Goal: Task Accomplishment & Management: Complete application form

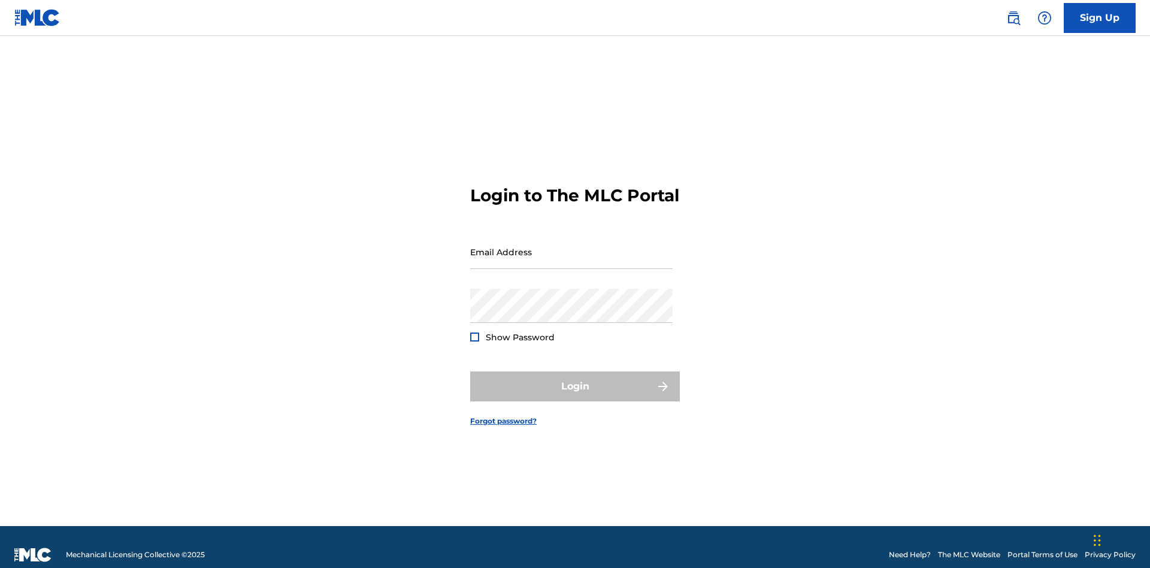
scroll to position [16, 0]
click at [1100, 17] on link "Sign Up" at bounding box center [1100, 18] width 72 height 30
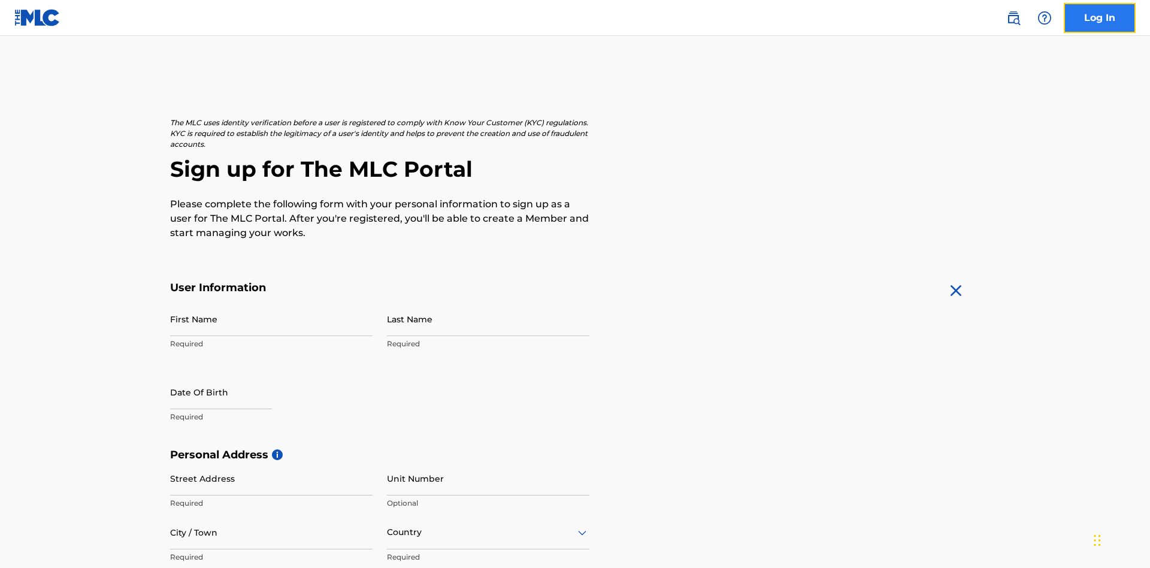
scroll to position [229, 0]
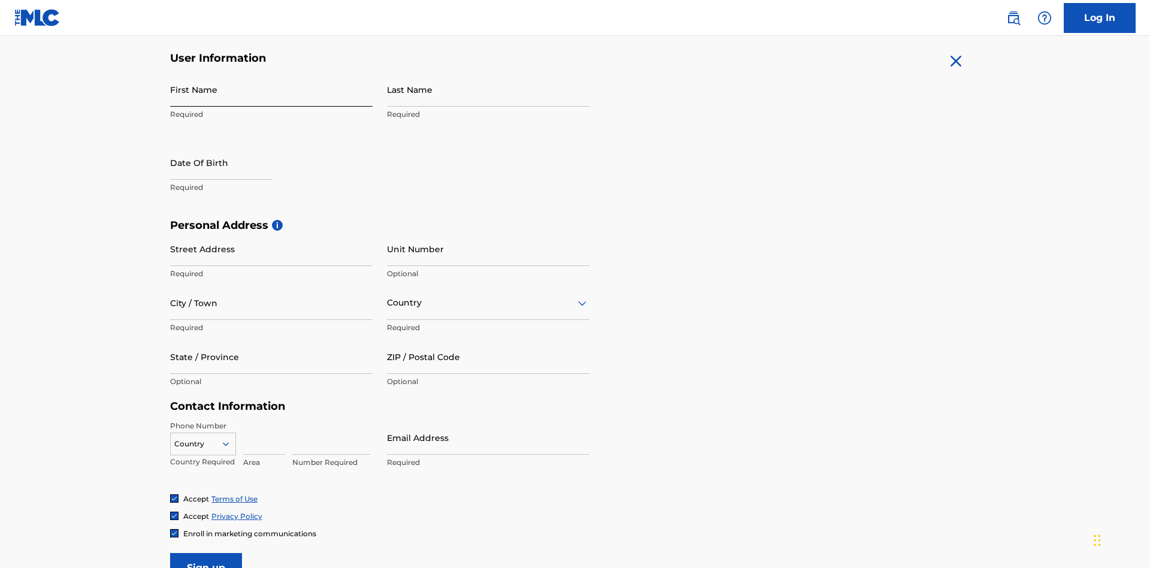
click at [271, 89] on input "First Name" at bounding box center [271, 89] width 202 height 34
type input "Krystal"
click at [488, 89] on input "Last Name" at bounding box center [488, 89] width 202 height 34
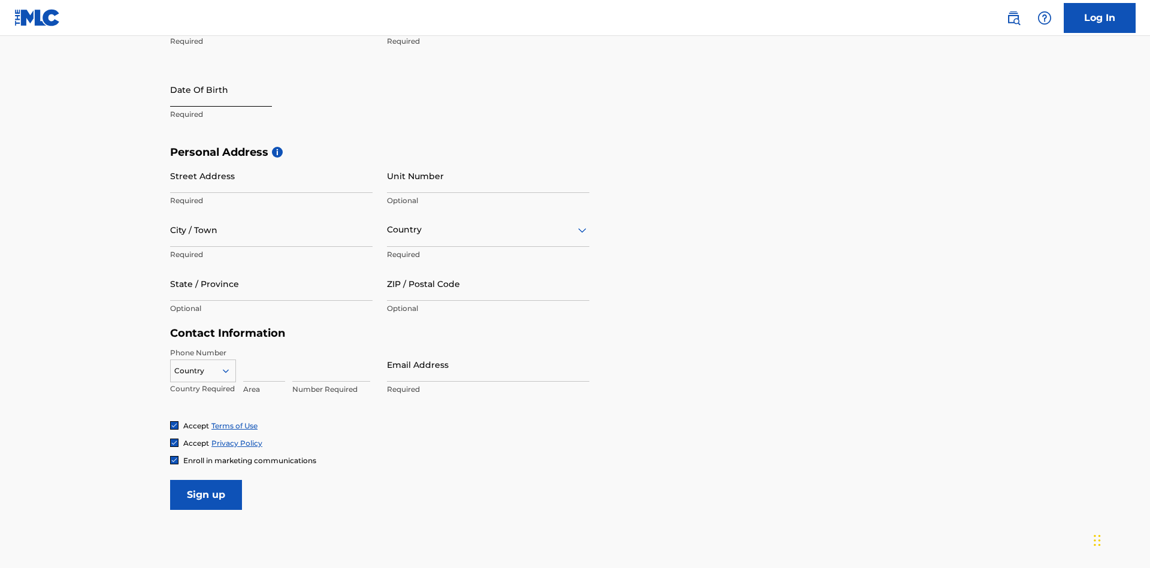
type input "Ribble"
click at [231, 90] on input "text" at bounding box center [221, 89] width 102 height 34
select select "8"
select select "2025"
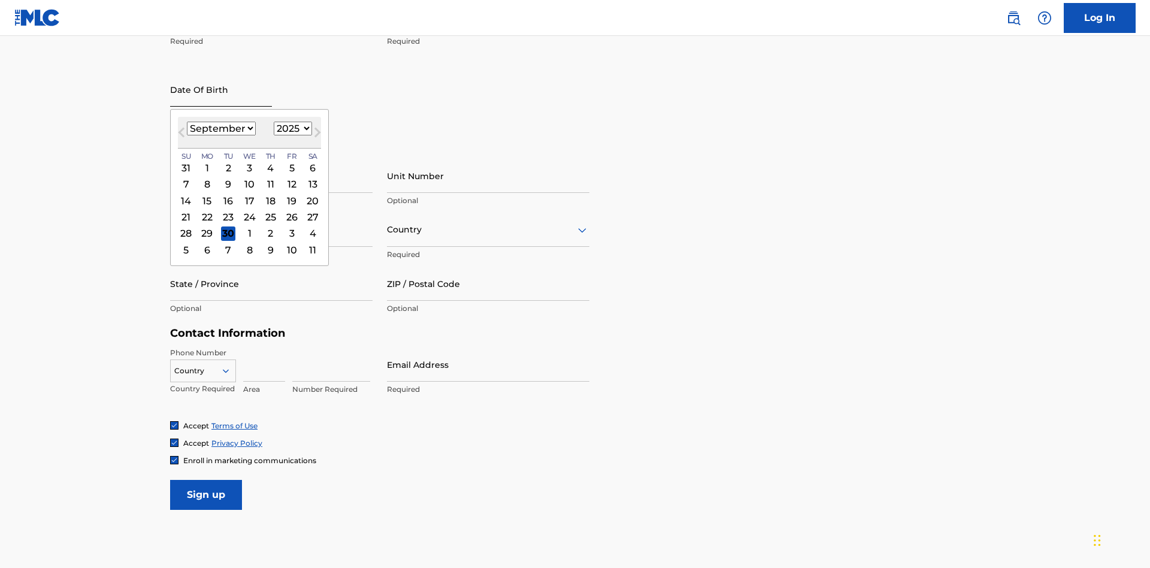
scroll to position [231, 0]
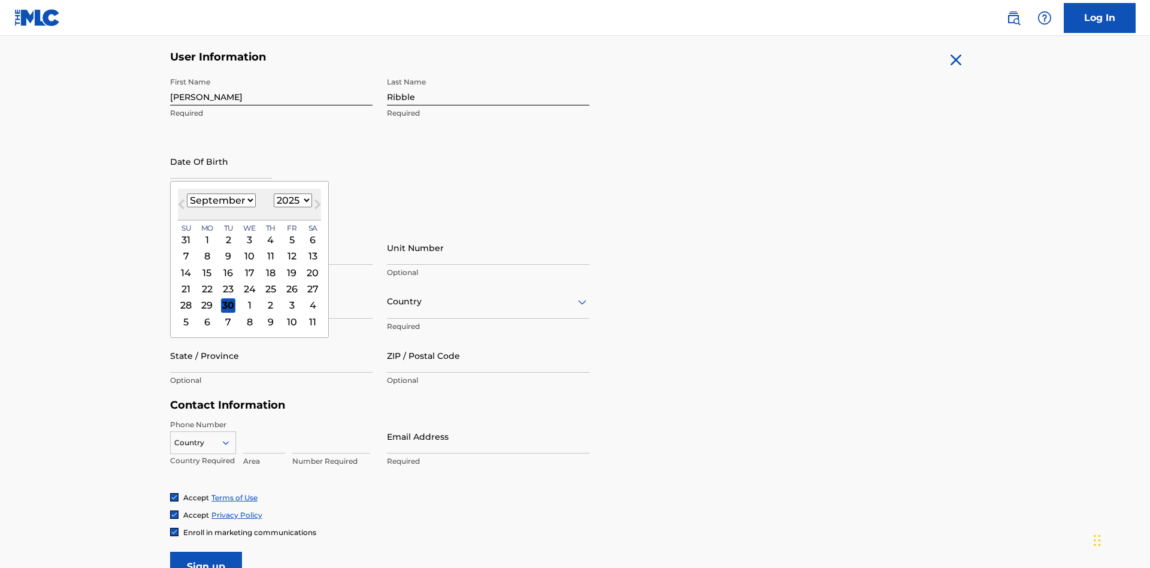
select select "0"
click at [291, 200] on select "1900 1901 1902 1903 1904 1905 1906 1907 1908 1909 1910 1911 1912 1913 1914 1915…" at bounding box center [293, 200] width 38 height 14
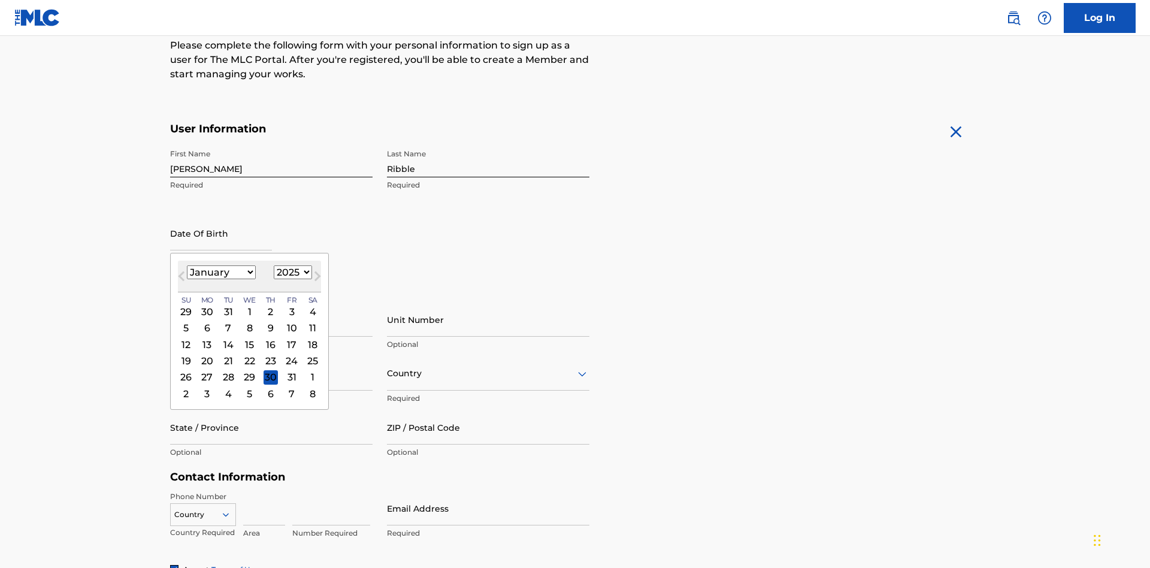
select select "1985"
click at [291, 272] on select "1900 1901 1902 1903 1904 1905 1906 1907 1908 1909 1910 1911 1912 1913 1914 1915…" at bounding box center [293, 272] width 38 height 14
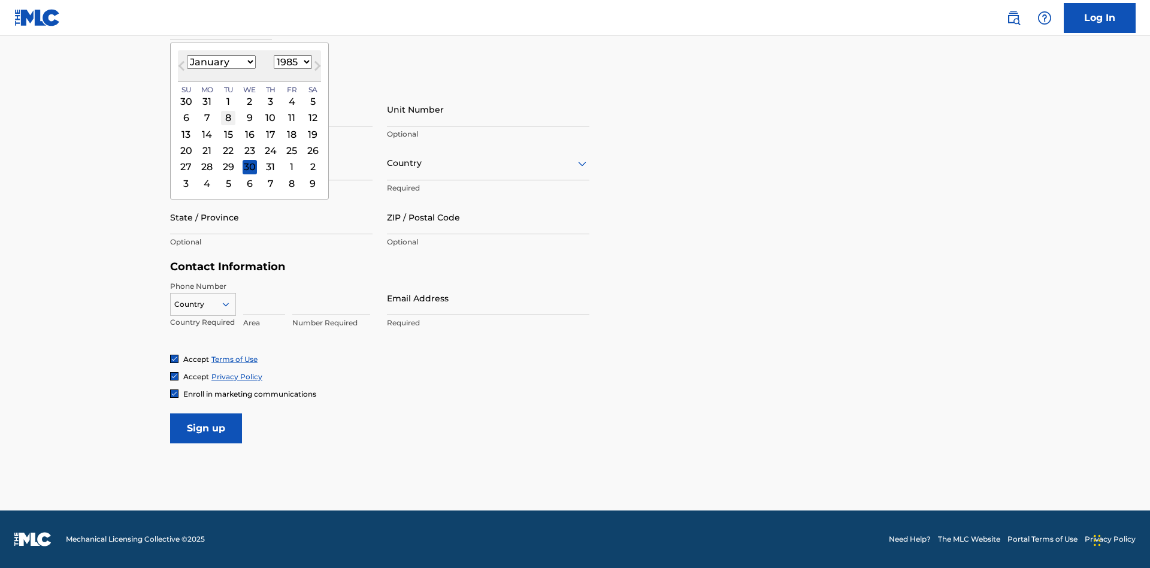
click at [228, 117] on div "8" at bounding box center [228, 118] width 14 height 14
type input "January 8 1985"
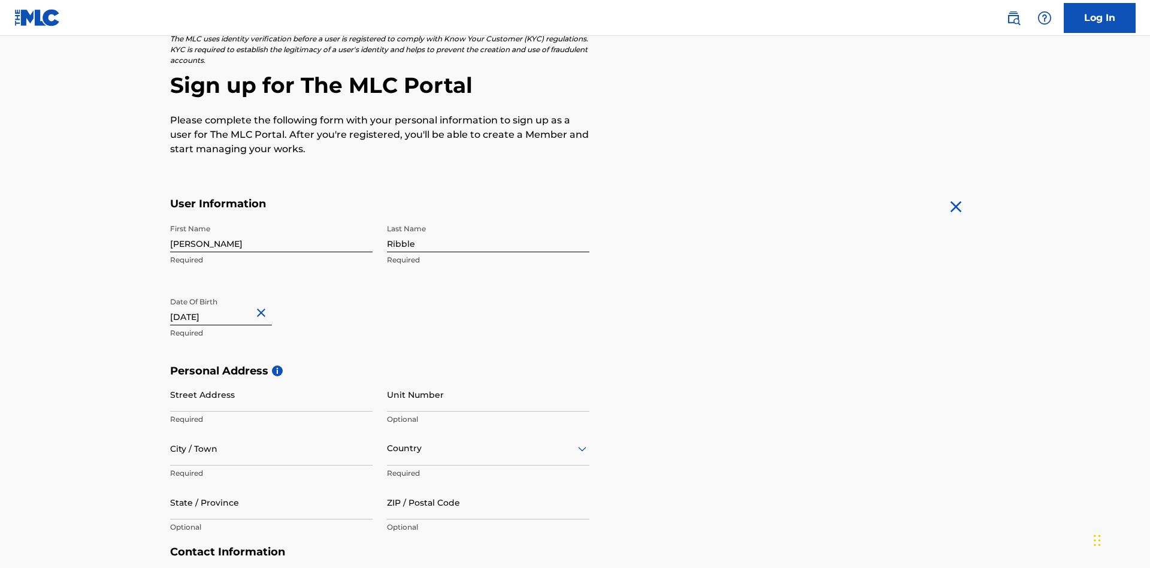
scroll to position [369, 0]
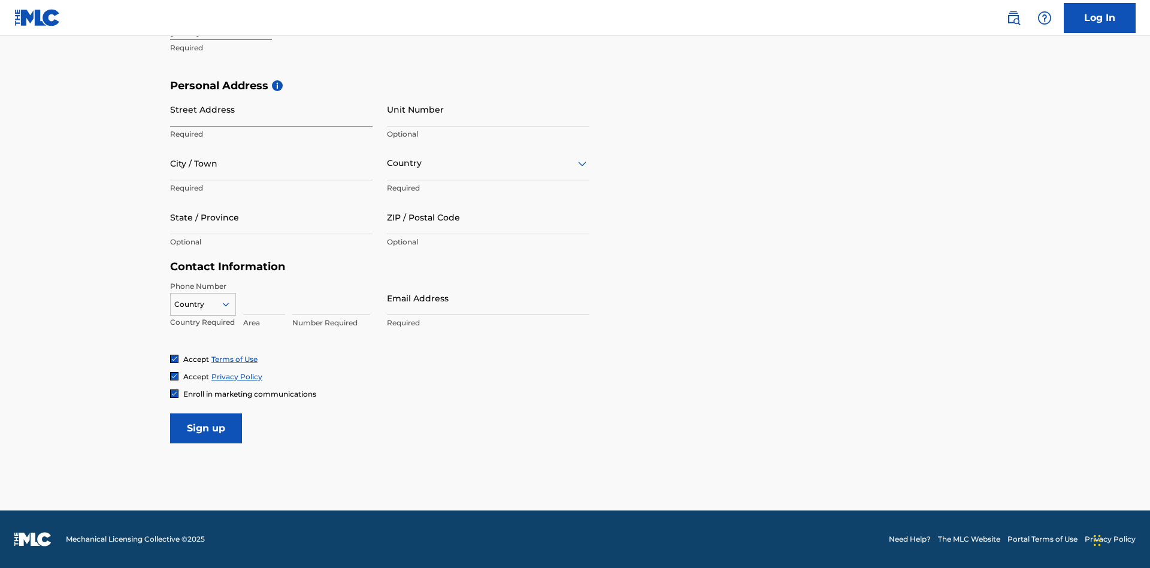
click at [271, 109] on input "Street Address" at bounding box center [271, 109] width 202 height 34
type input "9909 Elks Run Rd"
click at [271, 163] on input "City / Town" at bounding box center [271, 163] width 202 height 34
type input "Roseville"
click at [388, 163] on input "text" at bounding box center [388, 163] width 2 height 13
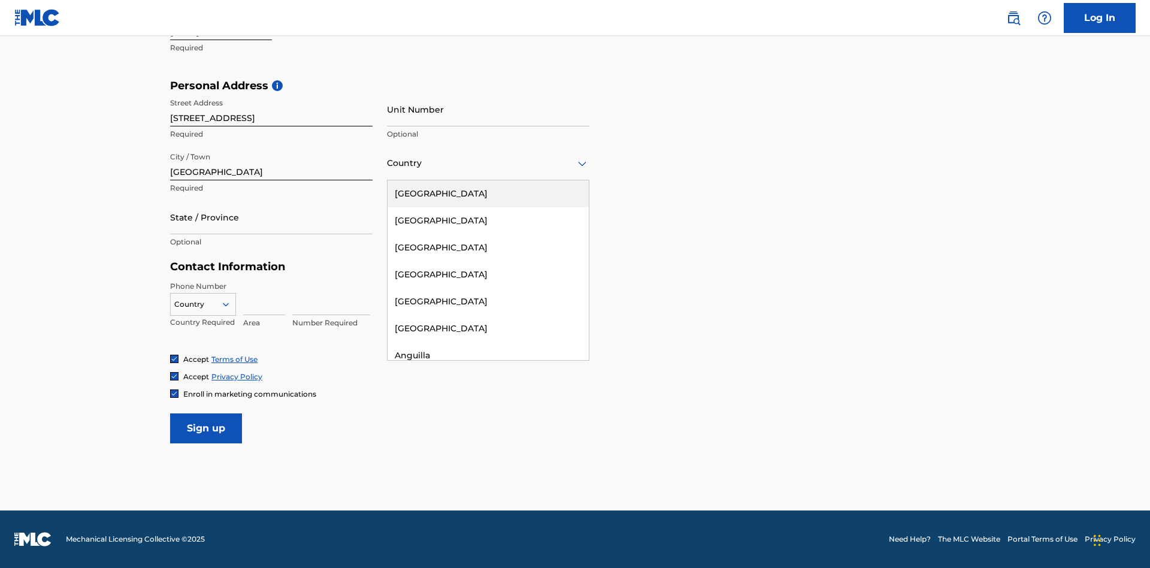
click at [488, 193] on div "United States" at bounding box center [488, 193] width 201 height 27
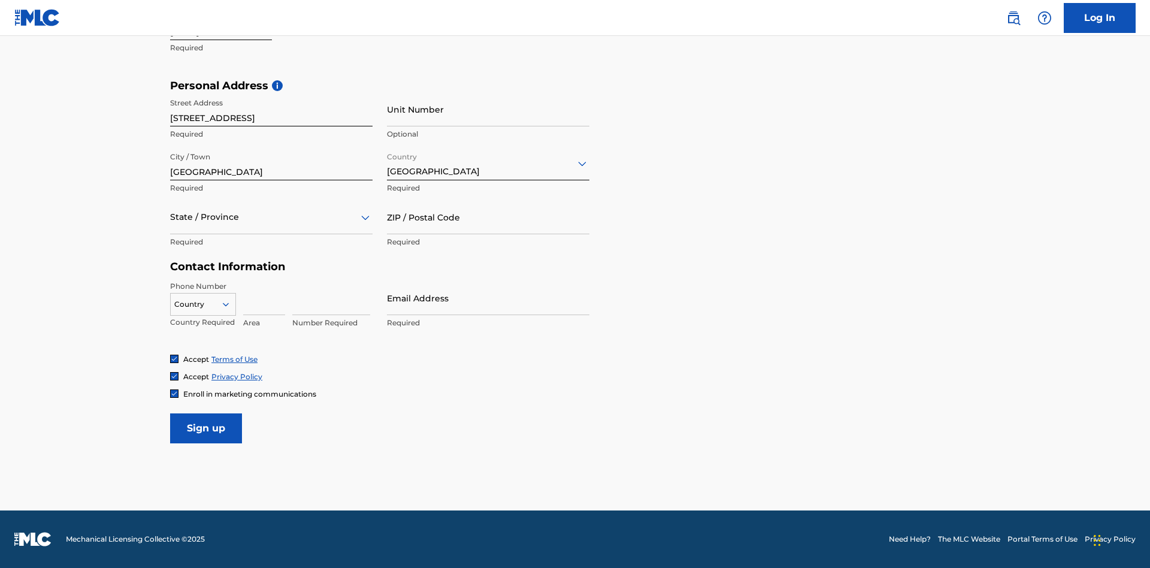
click at [271, 217] on div at bounding box center [271, 217] width 202 height 15
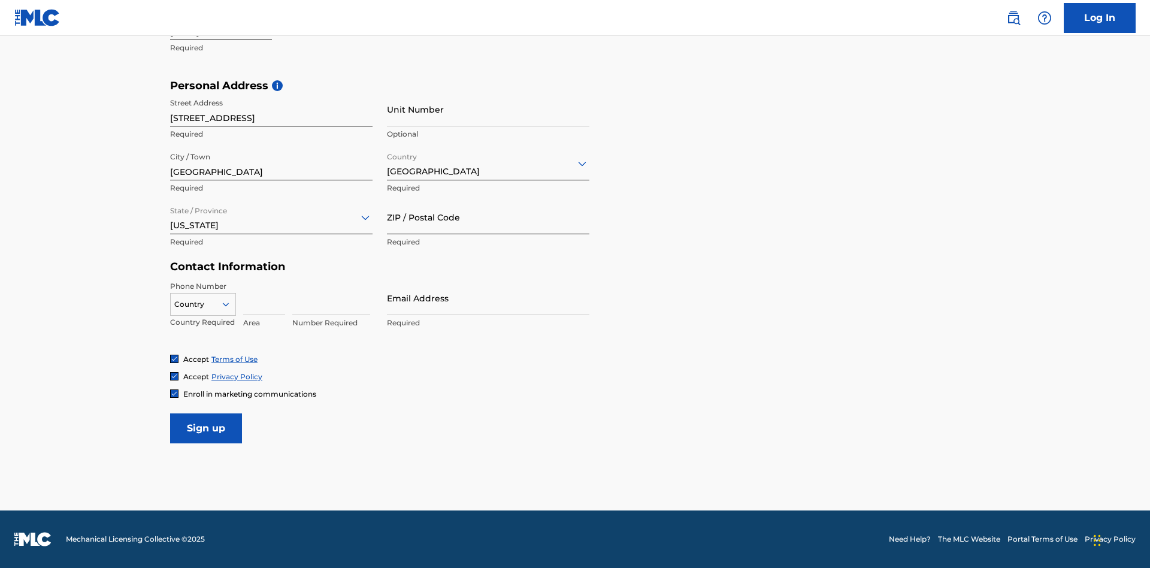
click at [488, 217] on input "ZIP / Postal Code" at bounding box center [488, 217] width 202 height 34
type input "43777"
click at [231, 304] on icon at bounding box center [225, 304] width 11 height 11
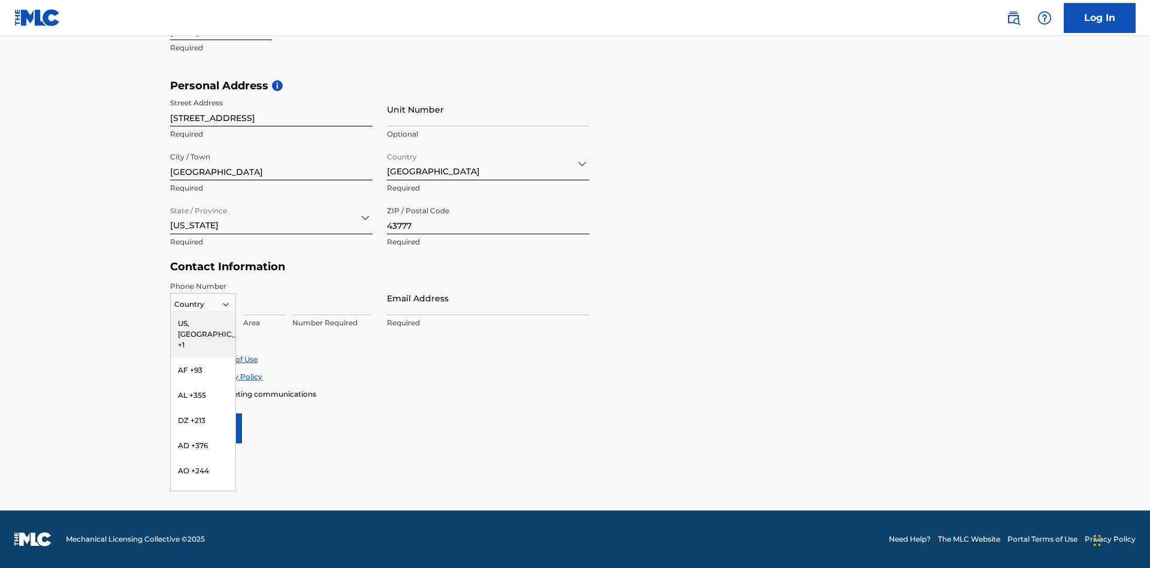
click at [203, 323] on div "US, [GEOGRAPHIC_DATA] +1" at bounding box center [203, 334] width 65 height 47
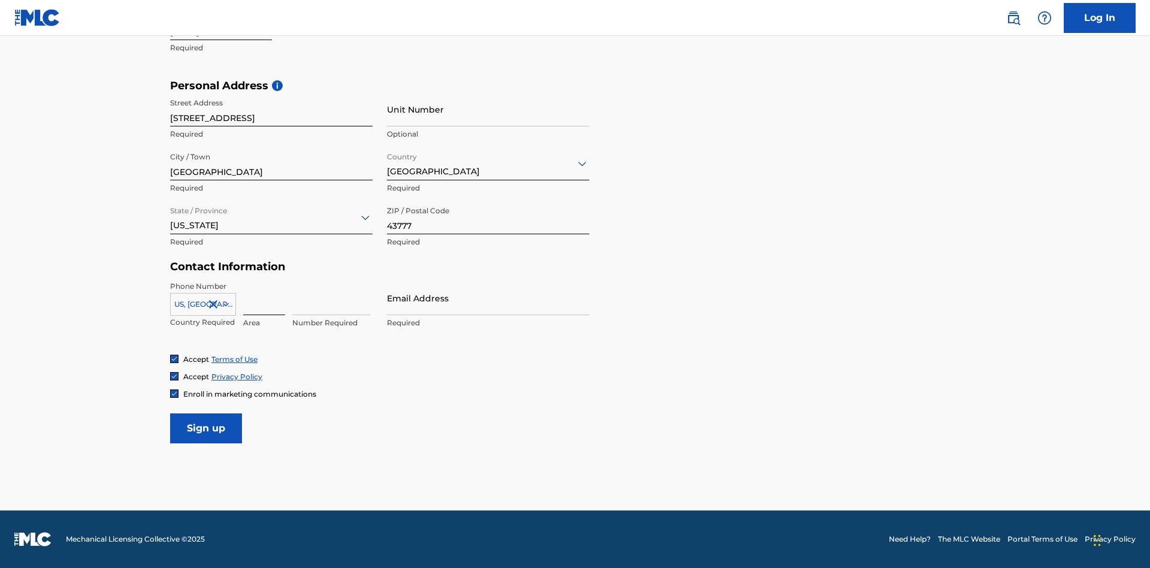
click at [264, 298] on input at bounding box center [264, 298] width 42 height 34
type input "740"
click at [331, 298] on input at bounding box center [331, 298] width 78 height 34
type input "8086351"
click at [488, 298] on input "Email Address" at bounding box center [488, 298] width 202 height 34
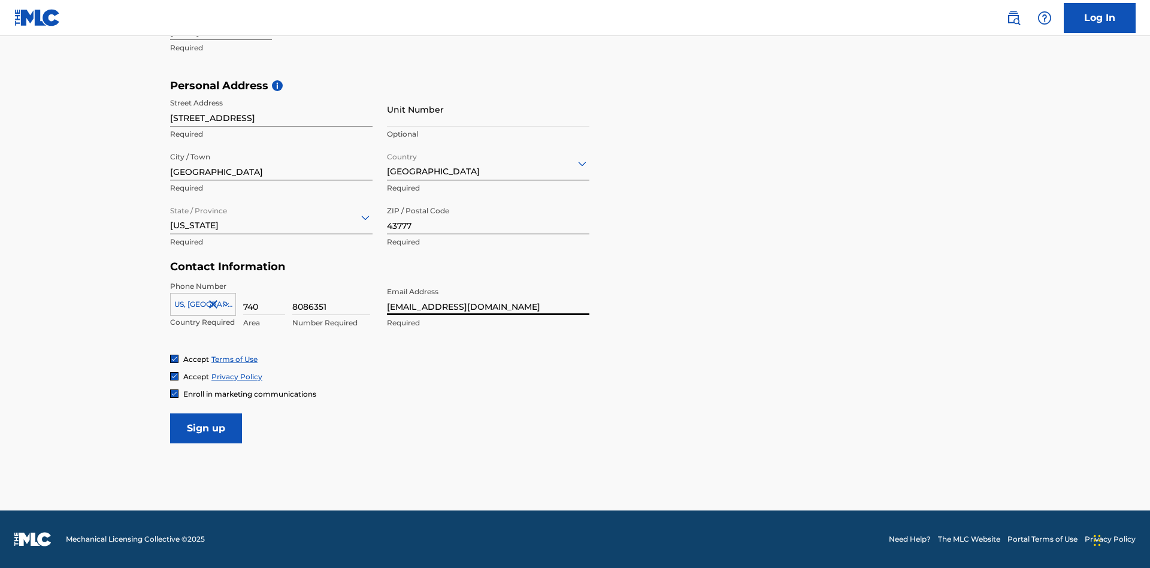
scroll to position [0, 38]
type input "[EMAIL_ADDRESS][DOMAIN_NAME]"
click at [206, 428] on input "Sign up" at bounding box center [206, 428] width 72 height 30
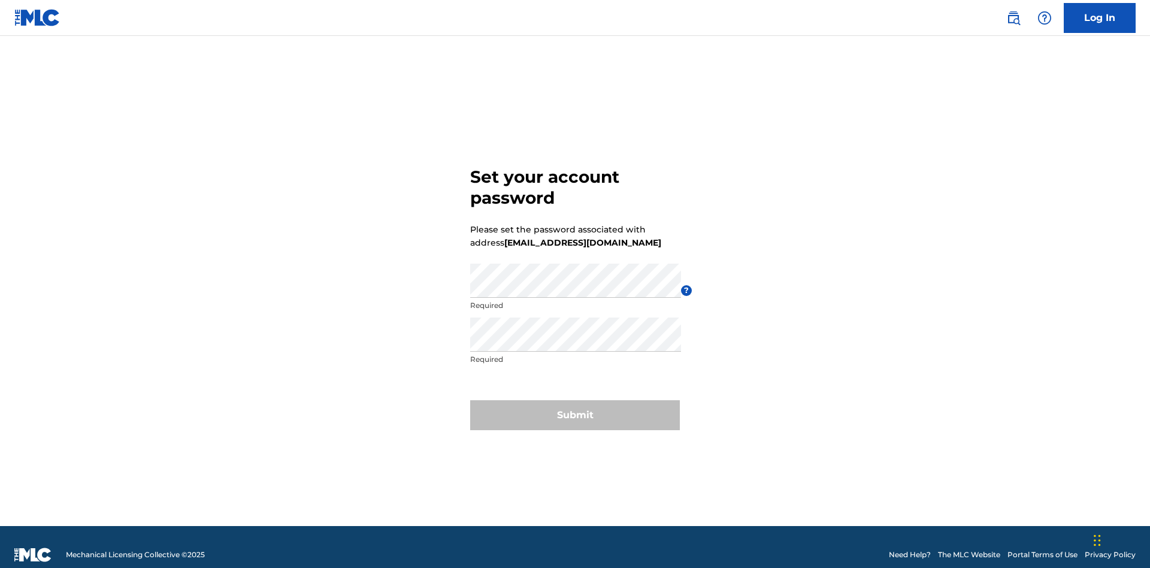
scroll to position [16, 0]
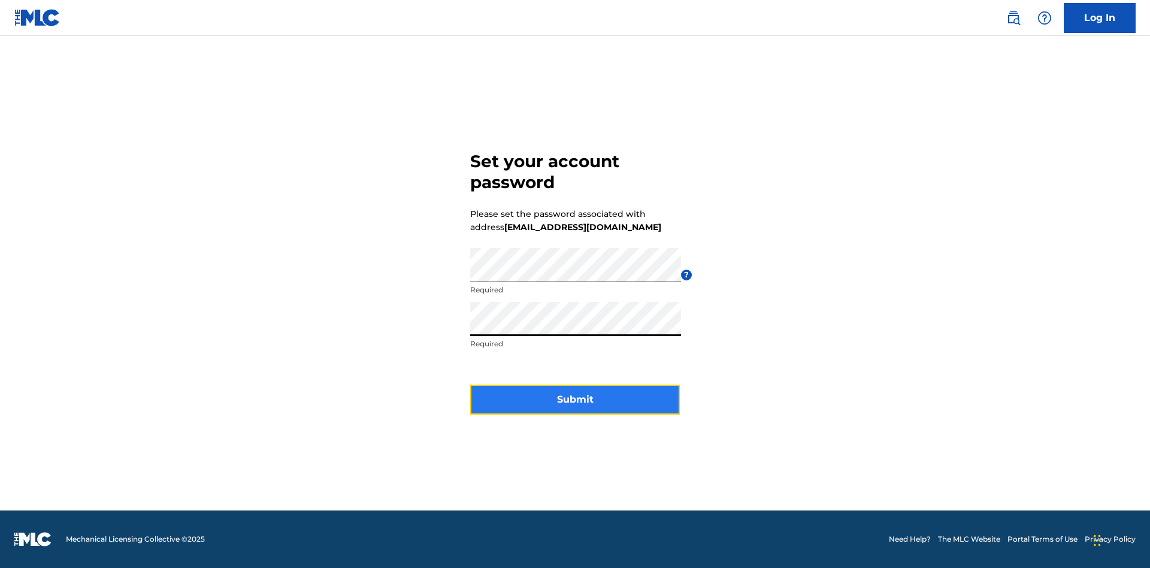
click at [575, 407] on button "Submit" at bounding box center [575, 400] width 210 height 30
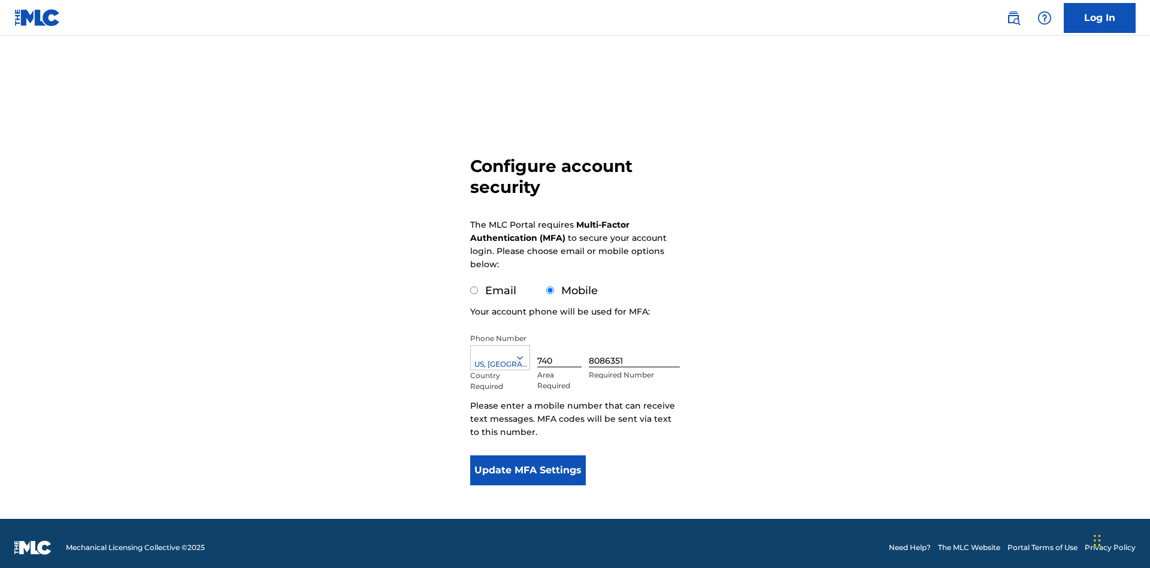
scroll to position [12, 0]
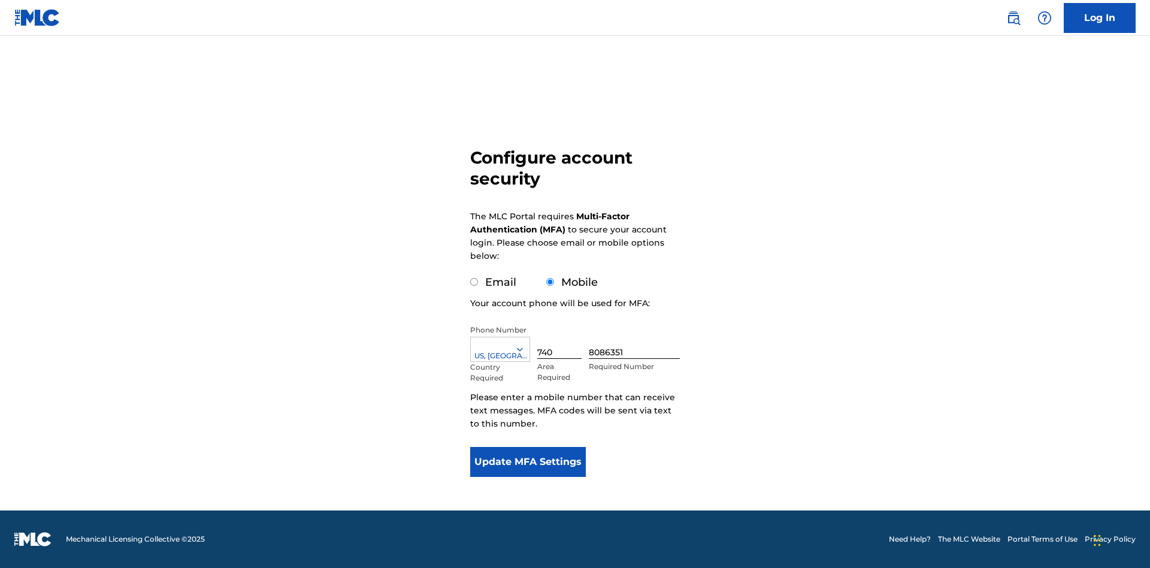
click at [550, 282] on input "Mobile" at bounding box center [550, 282] width 8 height 8
click at [525, 349] on icon at bounding box center [520, 349] width 11 height 11
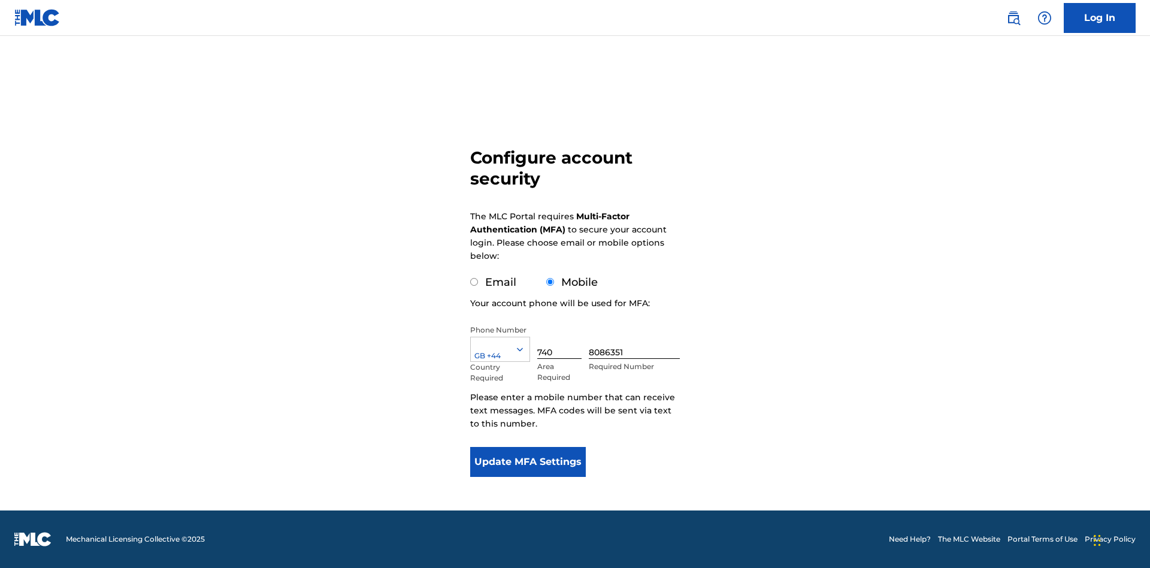
click at [562, 341] on input "740" at bounding box center [559, 342] width 44 height 34
type input "749"
click at [637, 341] on input "8086351" at bounding box center [634, 342] width 91 height 34
type input "2881350"
click at [528, 462] on button "Update MFA Settings" at bounding box center [528, 462] width 116 height 30
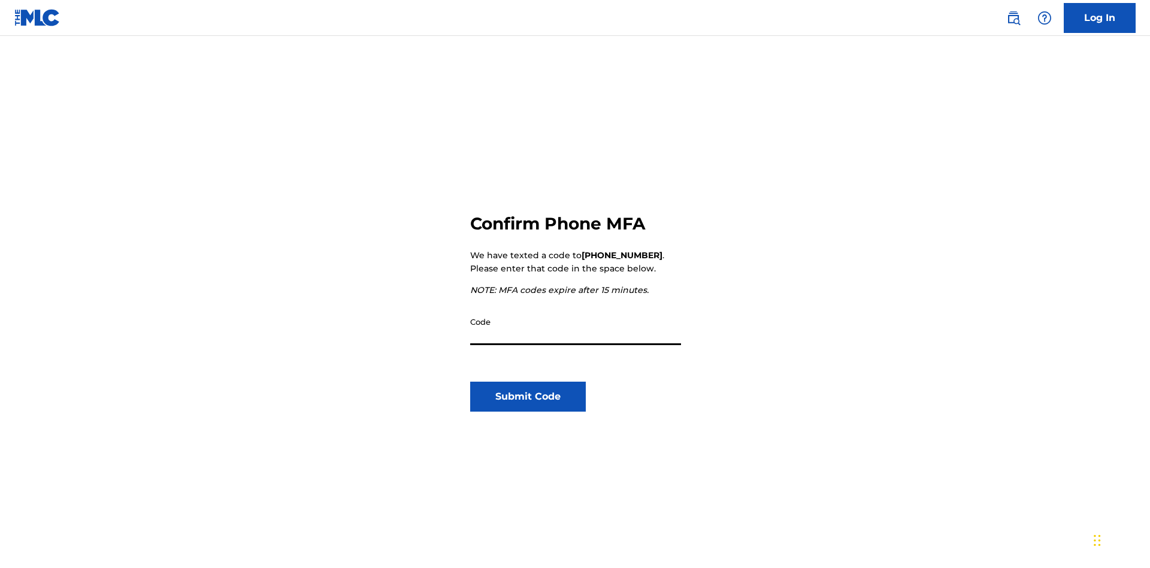
scroll to position [125, 0]
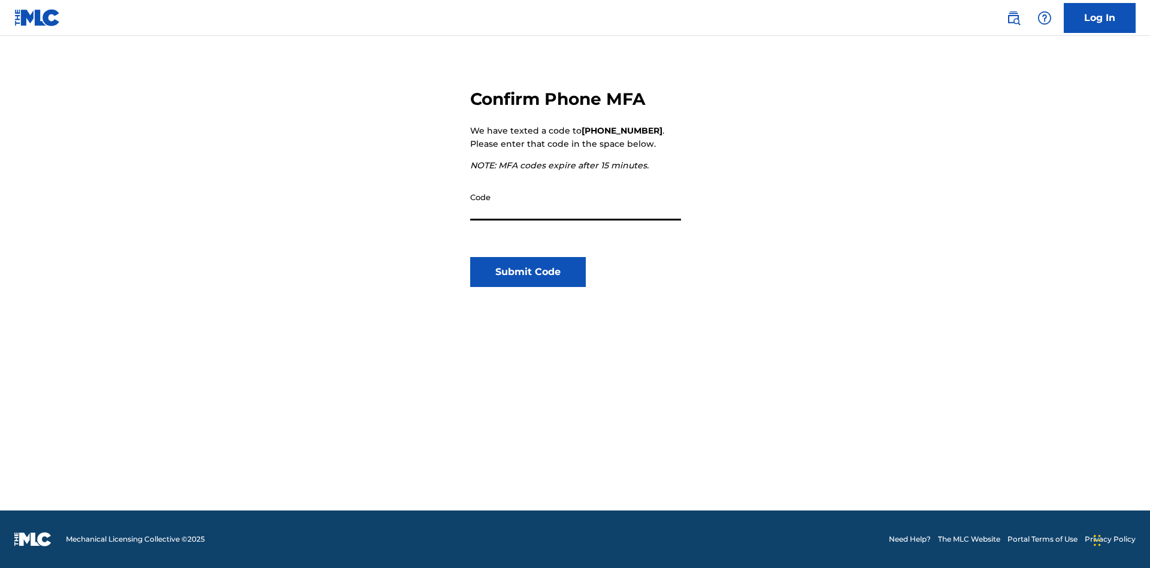
click at [576, 203] on input "Code" at bounding box center [575, 203] width 211 height 34
type input "388660"
click at [528, 272] on button "Submit Code" at bounding box center [528, 272] width 116 height 30
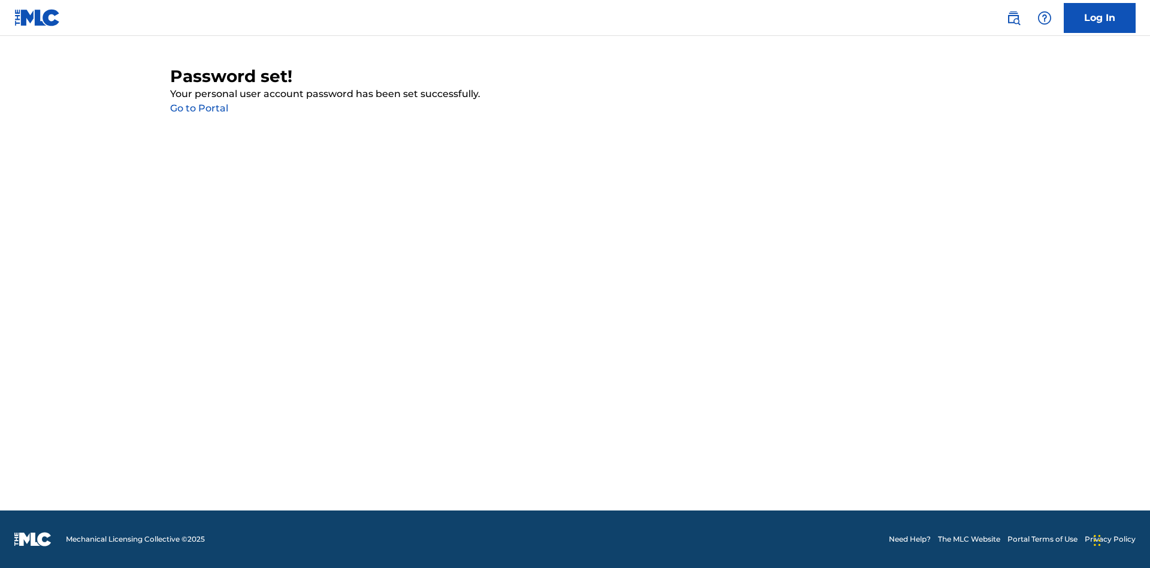
click at [199, 108] on link "Go to Portal" at bounding box center [199, 107] width 58 height 11
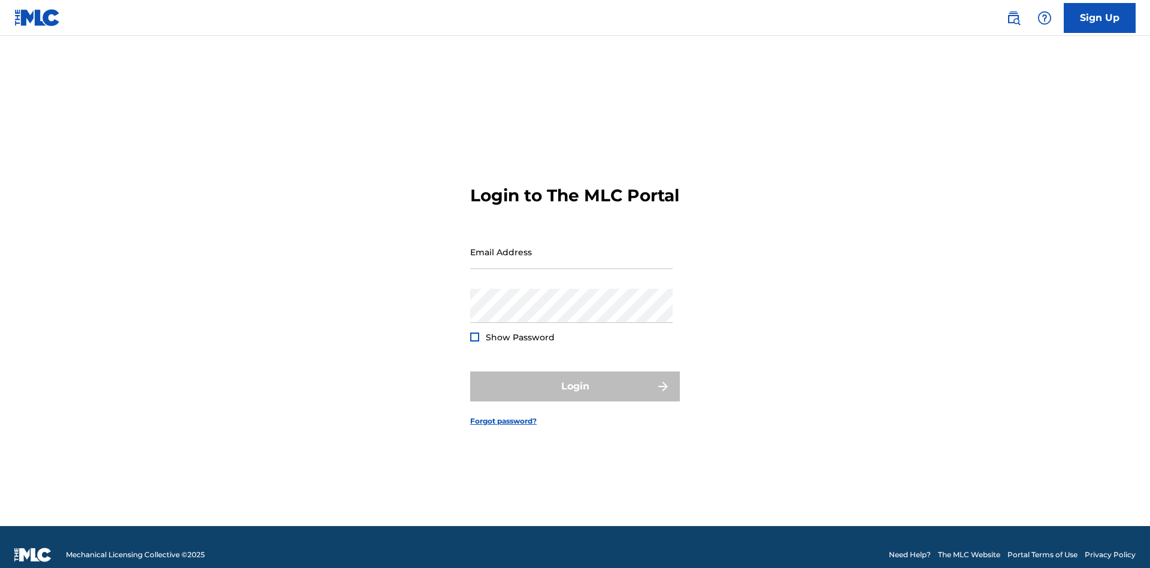
scroll to position [16, 0]
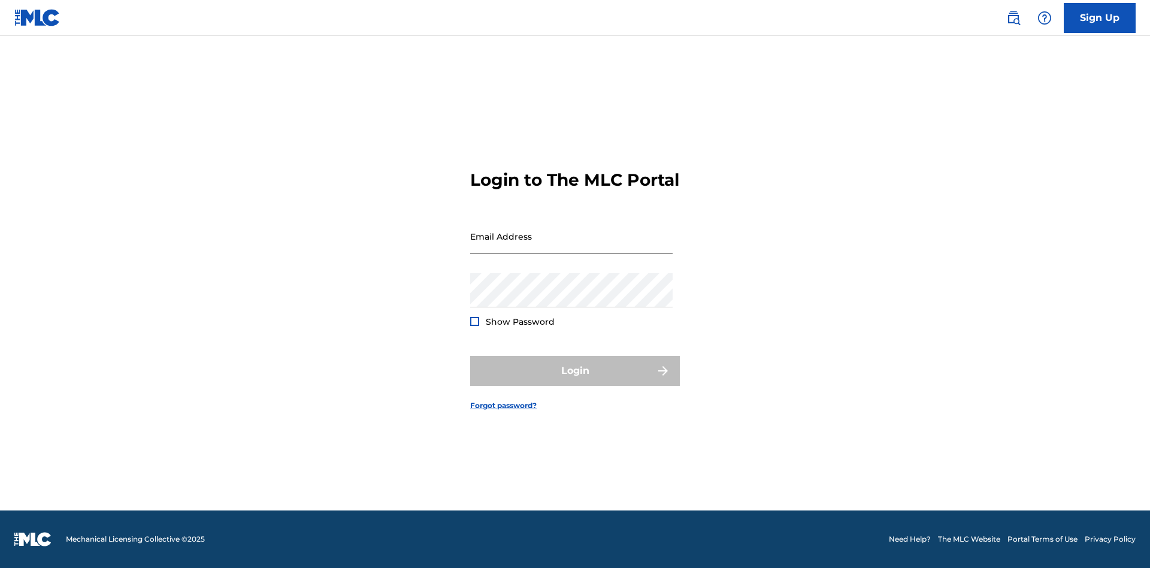
click at [571, 246] on input "Email Address" at bounding box center [571, 236] width 202 height 34
type input "[EMAIL_ADDRESS][DOMAIN_NAME]"
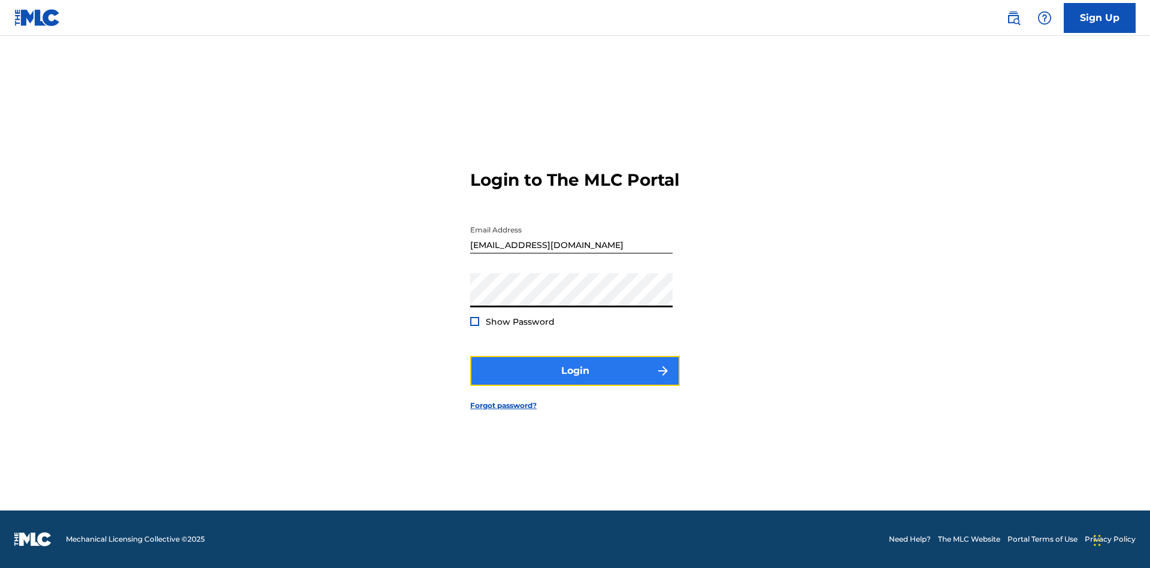
click at [575, 381] on button "Login" at bounding box center [575, 371] width 210 height 30
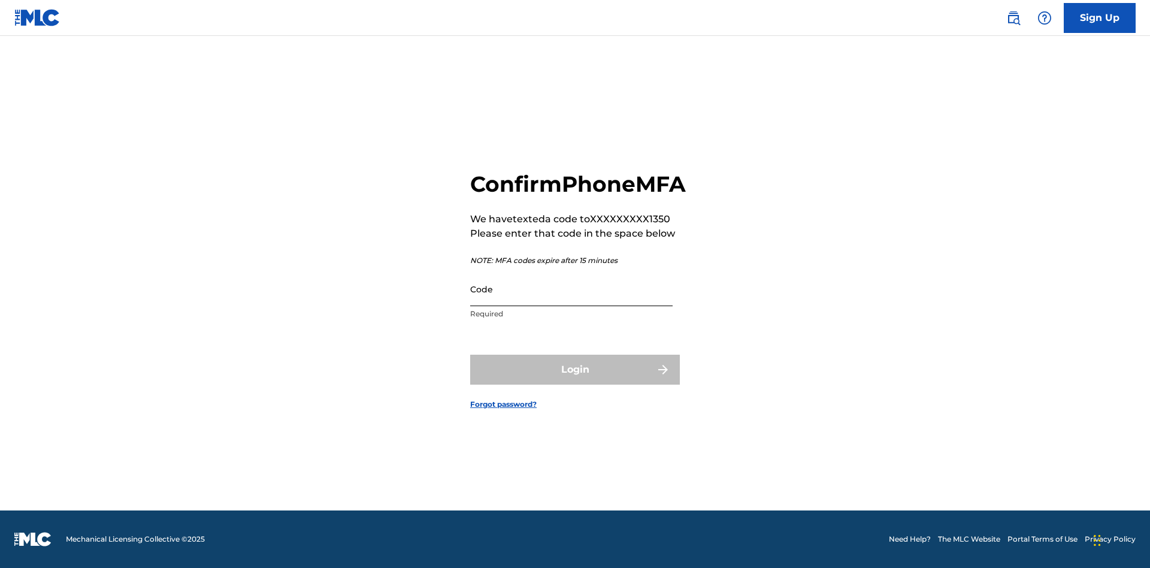
click at [571, 302] on input "Code" at bounding box center [571, 289] width 202 height 34
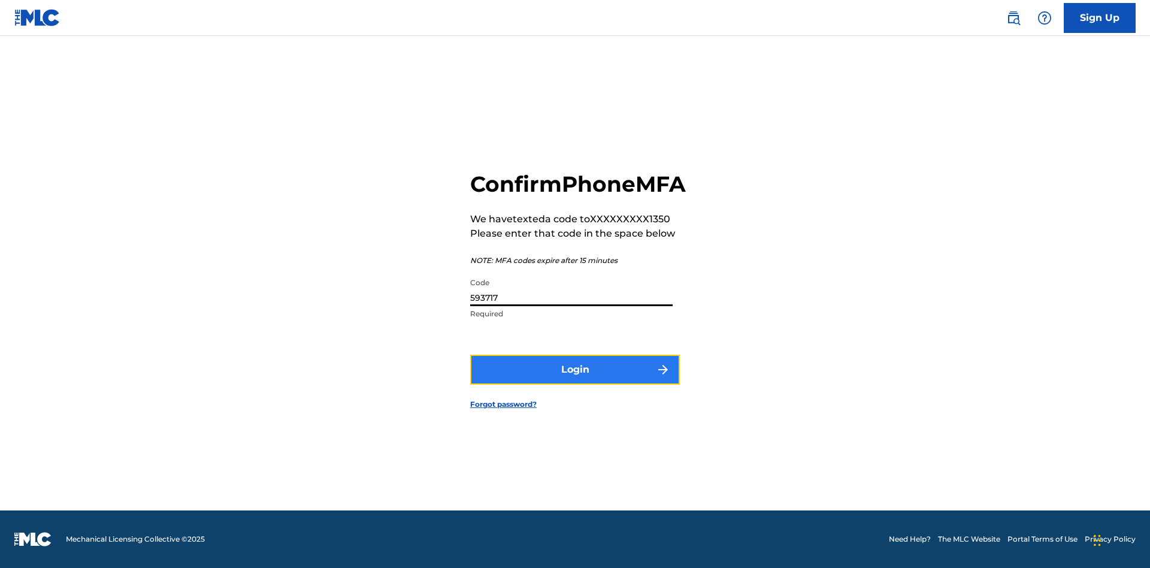
click at [575, 383] on button "Login" at bounding box center [575, 370] width 210 height 30
